Goal: Transaction & Acquisition: Obtain resource

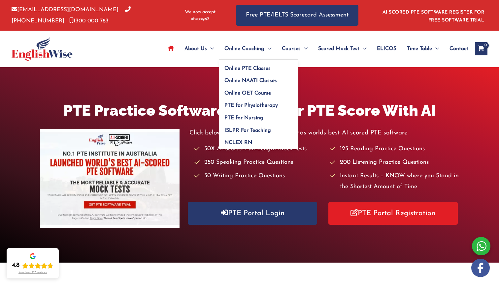
click at [250, 47] on span "Online Coaching" at bounding box center [244, 48] width 40 height 23
click at [244, 69] on span "Online PTE Classes" at bounding box center [247, 68] width 46 height 5
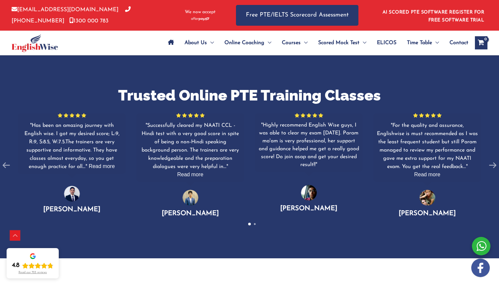
scroll to position [421, 0]
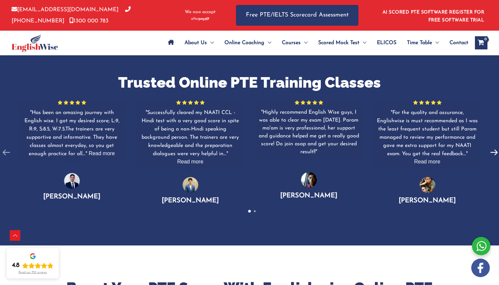
click at [489, 154] on icon at bounding box center [493, 152] width 13 height 13
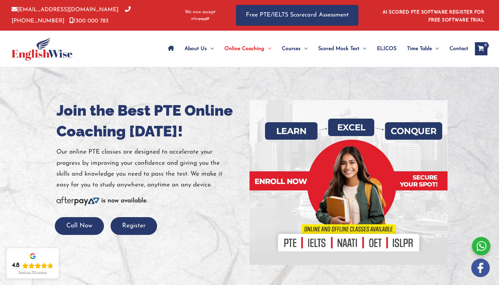
scroll to position [0, 0]
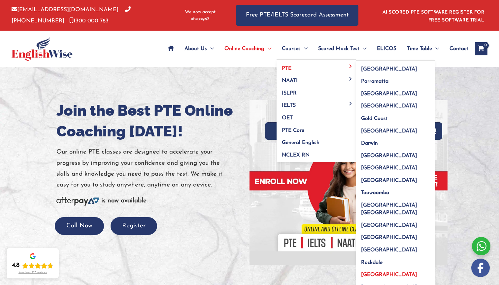
click at [363, 272] on span "[GEOGRAPHIC_DATA]" at bounding box center [389, 274] width 56 height 5
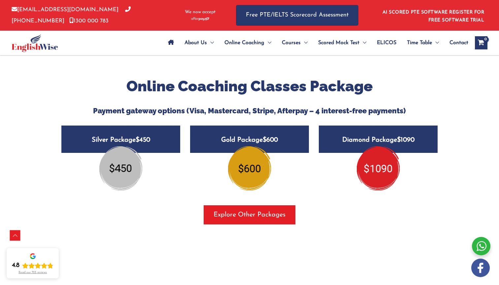
scroll to position [822, 0]
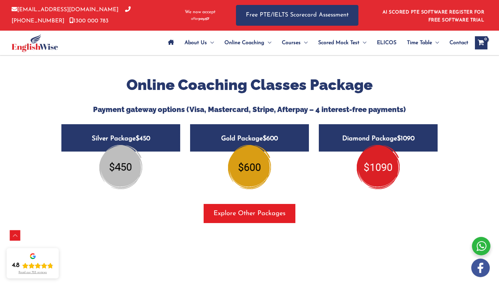
click at [246, 150] on img at bounding box center [249, 167] width 43 height 44
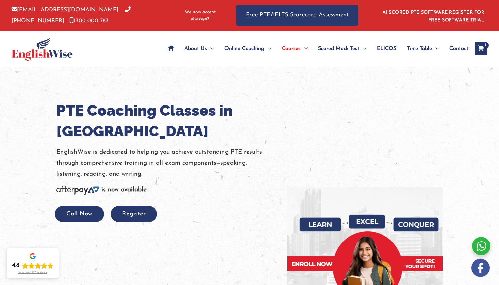
scroll to position [0, 0]
click at [479, 51] on icon "View Shopping Cart, 1 items" at bounding box center [481, 49] width 8 height 7
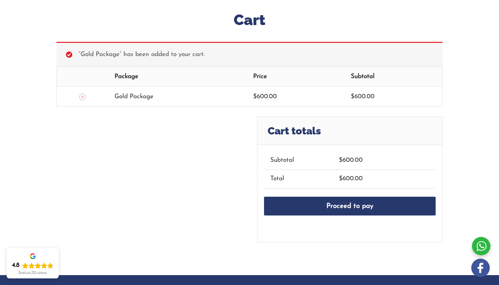
scroll to position [98, 0]
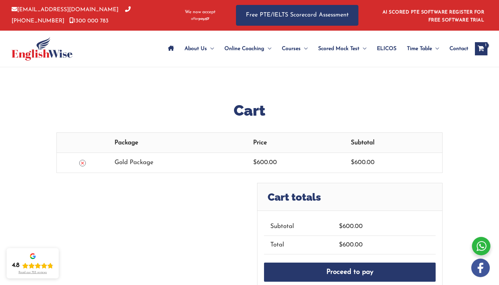
click at [81, 164] on icon "Remove this item" at bounding box center [82, 163] width 5 height 5
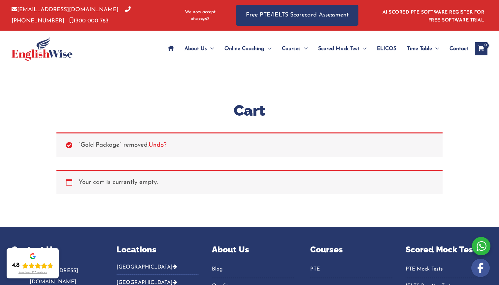
click at [168, 49] on icon "Site Navigation: Main Menu" at bounding box center [171, 48] width 6 height 5
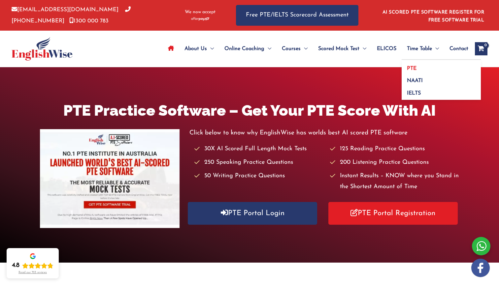
click at [409, 66] on span "PTE" at bounding box center [412, 68] width 10 height 5
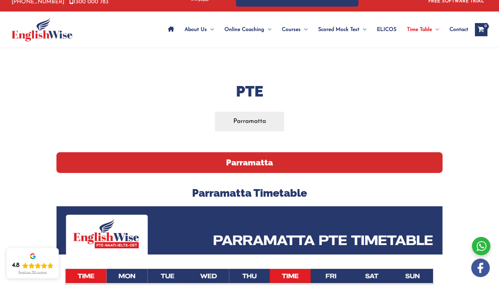
scroll to position [18, 0]
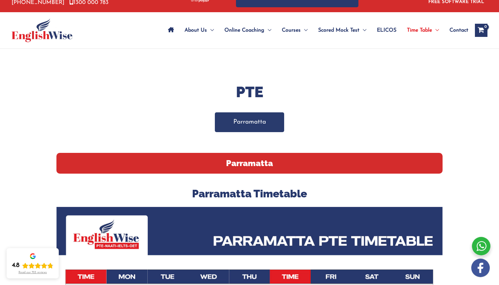
click at [254, 122] on link "Parramatta" at bounding box center [250, 121] width 70 height 19
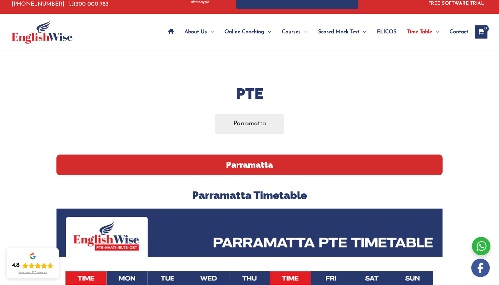
scroll to position [9, 0]
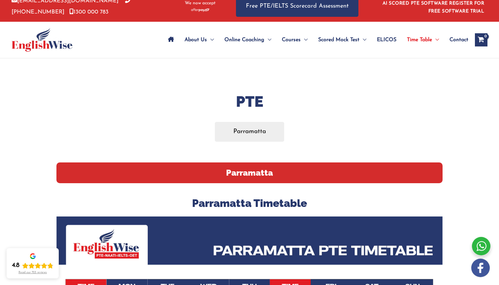
click at [262, 173] on h2 "Parramatta" at bounding box center [249, 173] width 386 height 21
click at [268, 136] on link "Parramatta" at bounding box center [250, 131] width 70 height 19
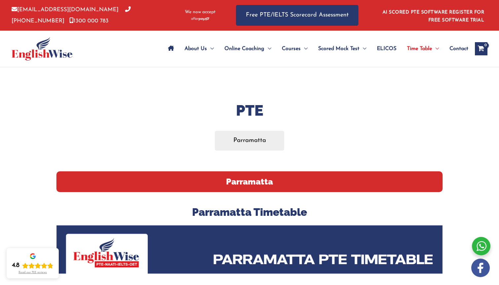
scroll to position [0, 0]
click at [413, 66] on span "PTE" at bounding box center [412, 68] width 10 height 5
click at [335, 47] on span "Scored Mock Test" at bounding box center [338, 48] width 41 height 23
click at [333, 70] on span "PTE Mock Tests" at bounding box center [336, 68] width 37 height 5
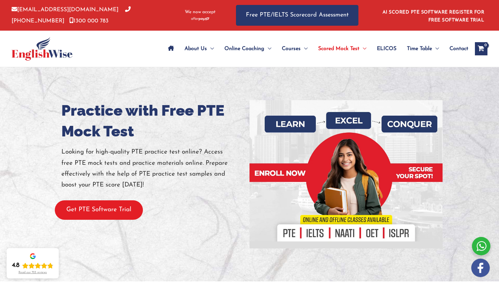
click at [107, 204] on button "Get PTE Software Trial" at bounding box center [99, 210] width 88 height 19
